Goal: Check status: Check status

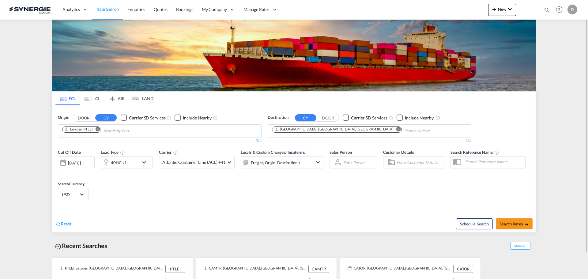
drag, startPoint x: 547, startPoint y: 10, endPoint x: 519, endPoint y: 18, distance: 29.4
click at [547, 10] on md-icon "icon-magnify" at bounding box center [547, 10] width 7 height 7
drag, startPoint x: 443, startPoint y: 12, endPoint x: 445, endPoint y: 15, distance: 3.8
click at [444, 13] on select "Bookings Quotes Enquiries" at bounding box center [449, 10] width 29 height 11
select select "Quotes"
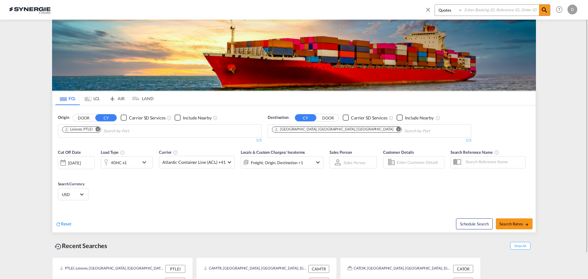
click at [435, 5] on select "Bookings Quotes Enquiries" at bounding box center [449, 10] width 29 height 11
click at [490, 9] on input at bounding box center [501, 10] width 76 height 11
type input "15046"
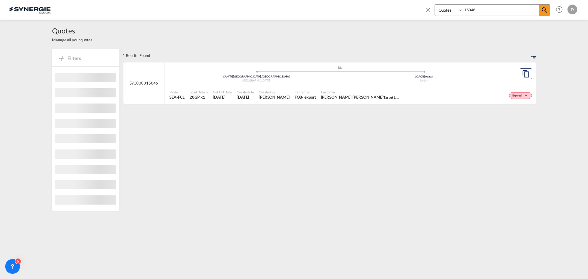
click at [268, 97] on span "[PERSON_NAME]" at bounding box center [274, 97] width 31 height 6
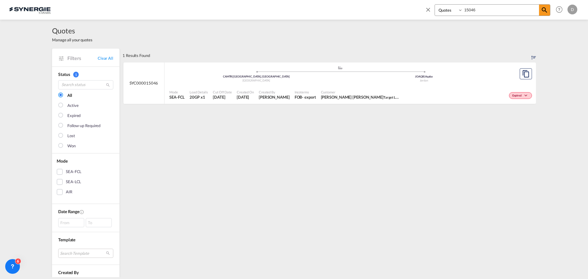
click at [279, 97] on span "[PERSON_NAME]" at bounding box center [274, 97] width 31 height 6
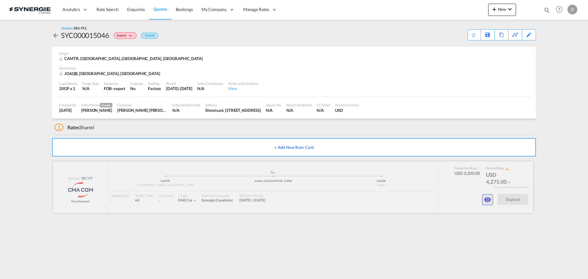
click at [486, 194] on button "button" at bounding box center [487, 199] width 11 height 11
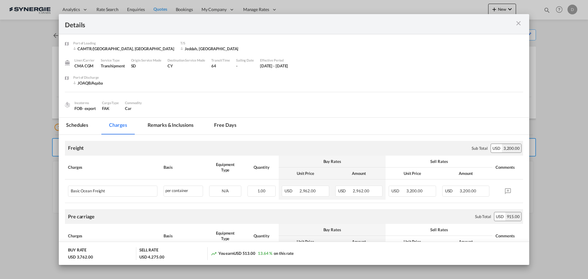
click at [180, 124] on md-tab-item "Remarks & Inclusions" at bounding box center [170, 126] width 60 height 17
